Goal: Information Seeking & Learning: Learn about a topic

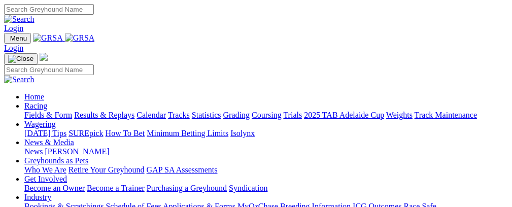
scroll to position [270, 0]
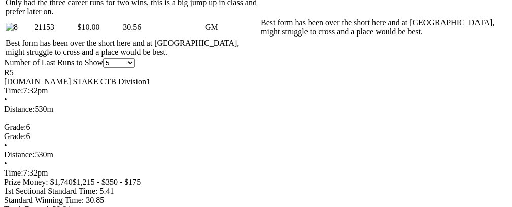
scroll to position [0, 34]
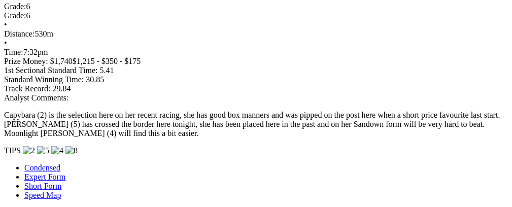
scroll to position [0, 33]
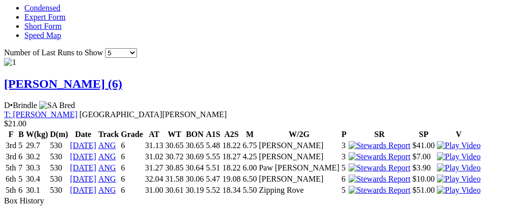
scroll to position [955, 0]
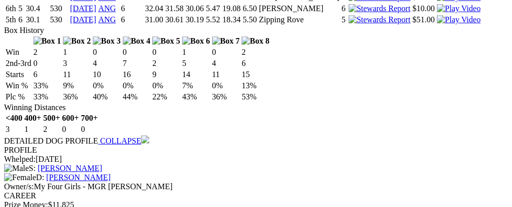
scroll to position [0, 33]
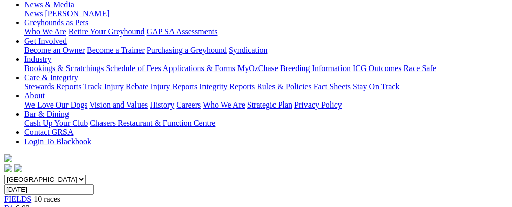
scroll to position [146, 0]
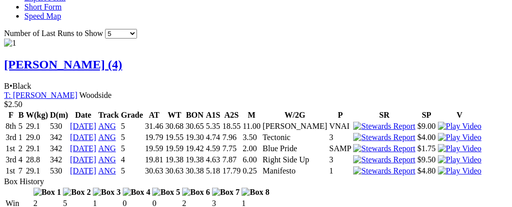
scroll to position [0, 43]
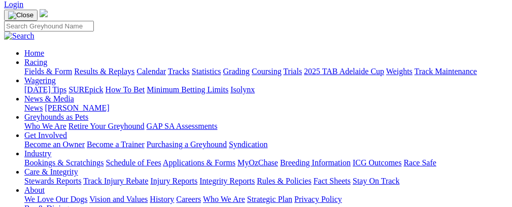
scroll to position [0, 0]
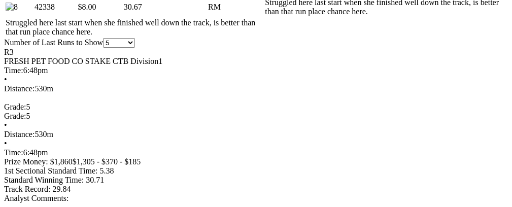
scroll to position [742, 0]
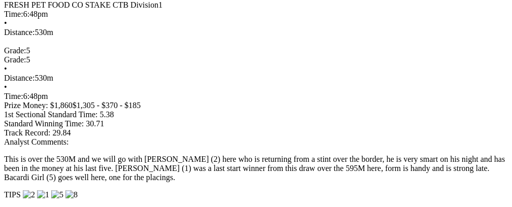
scroll to position [799, 0]
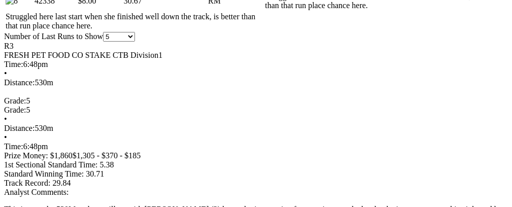
scroll to position [742, 0]
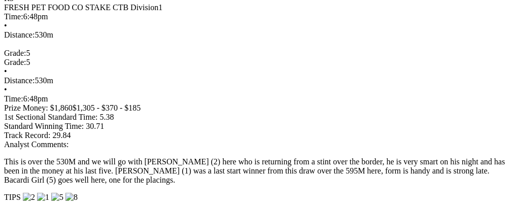
scroll to position [799, 0]
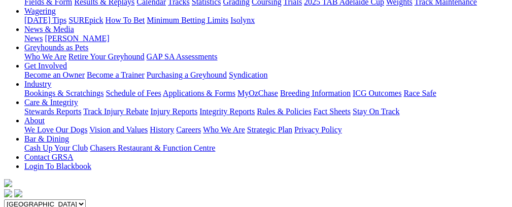
scroll to position [0, 0]
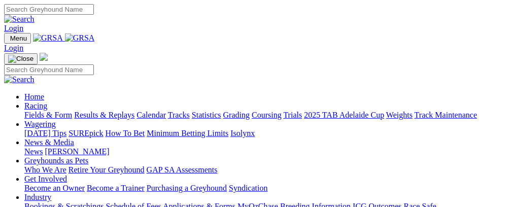
scroll to position [270, 0]
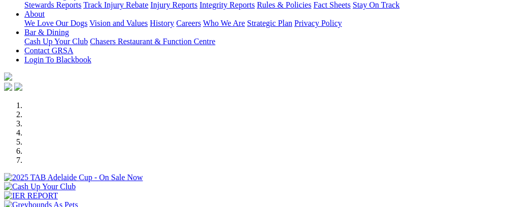
select select "NT"
